Goal: Task Accomplishment & Management: Manage account settings

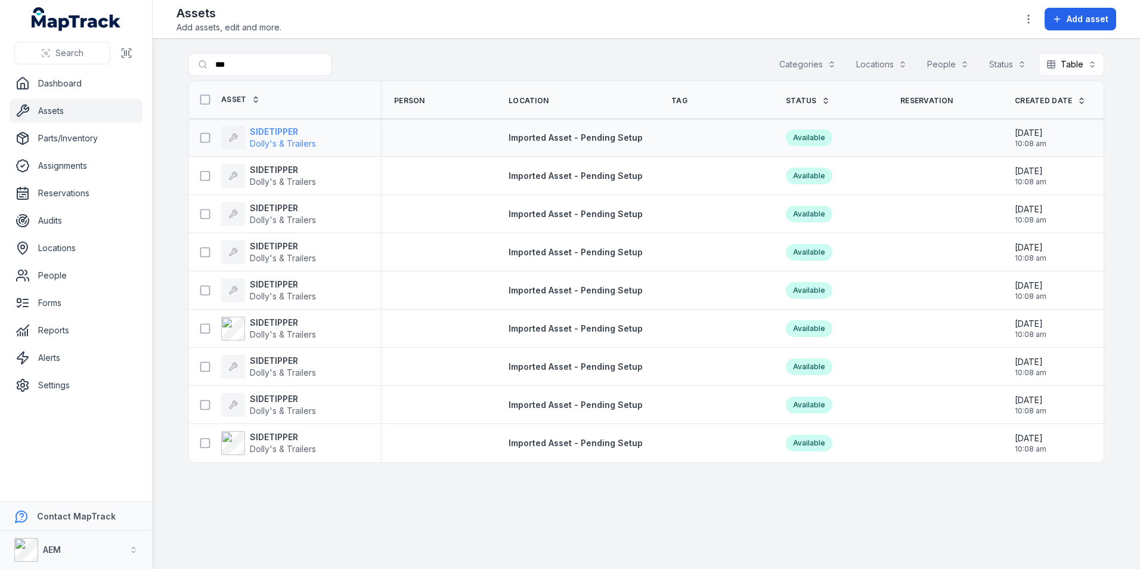
drag, startPoint x: 289, startPoint y: 138, endPoint x: 298, endPoint y: 137, distance: 9.0
click at [289, 138] on span "Dolly's & Trailers" at bounding box center [283, 143] width 66 height 10
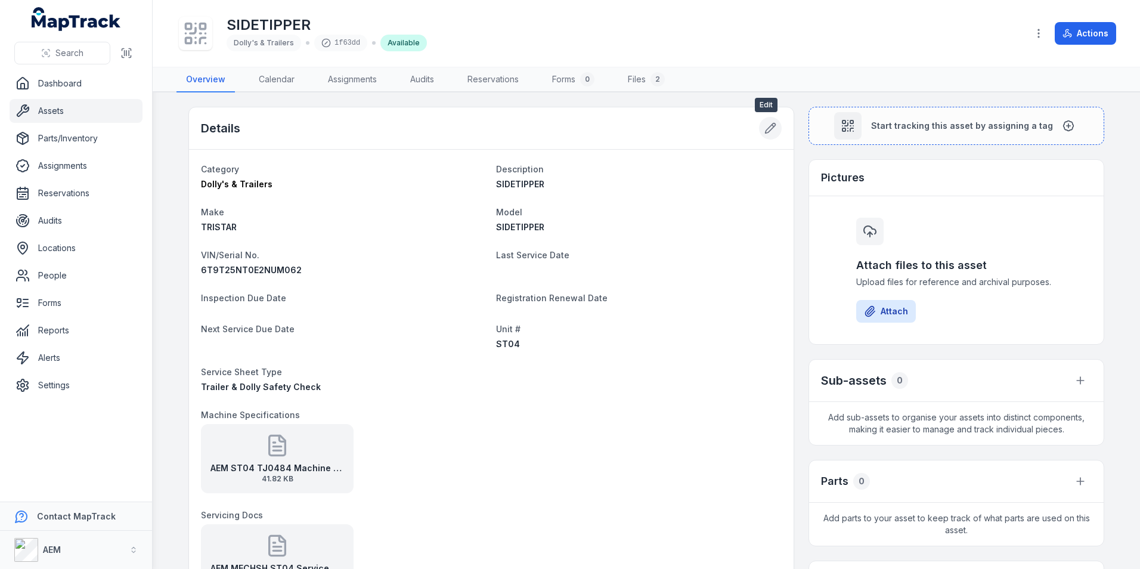
click at [766, 132] on icon at bounding box center [771, 128] width 10 height 10
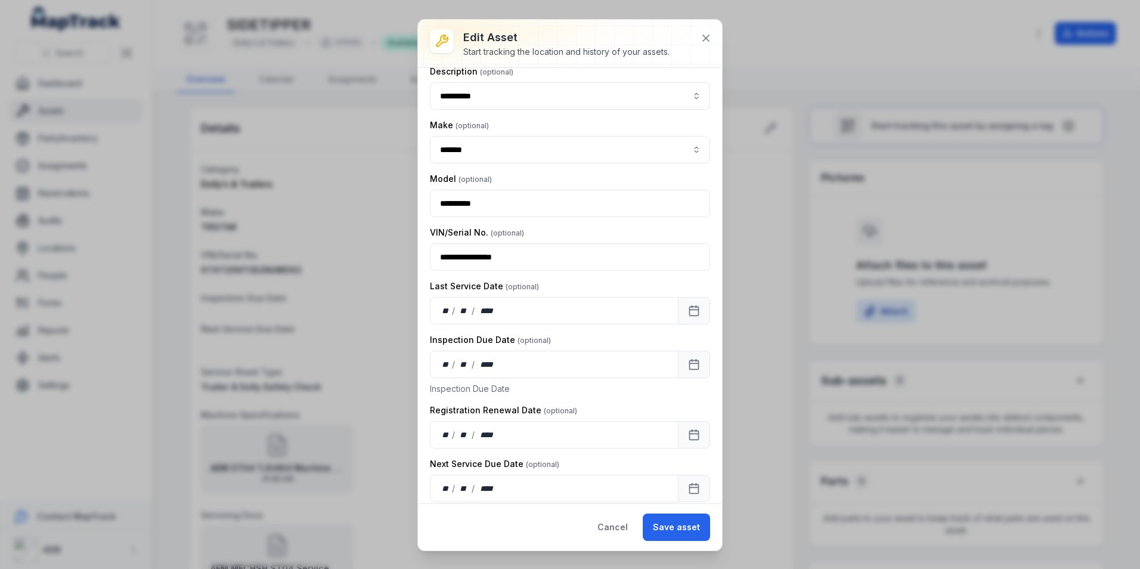
scroll to position [179, 0]
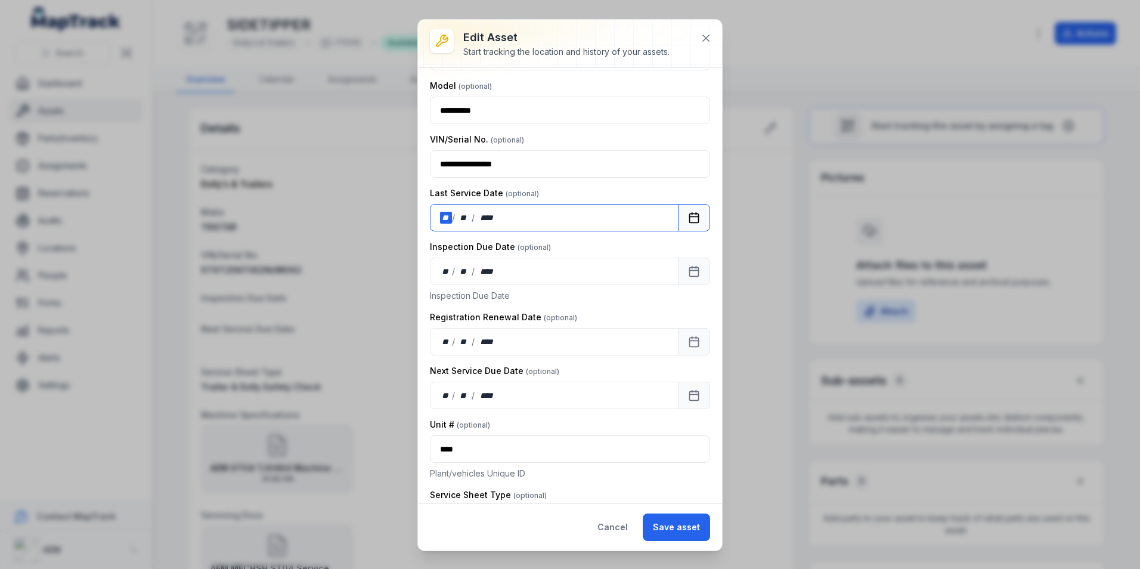
click at [448, 221] on div "**" at bounding box center [446, 218] width 12 height 12
click at [687, 528] on button "Save asset" at bounding box center [676, 526] width 67 height 27
